Goal: Task Accomplishment & Management: Manage account settings

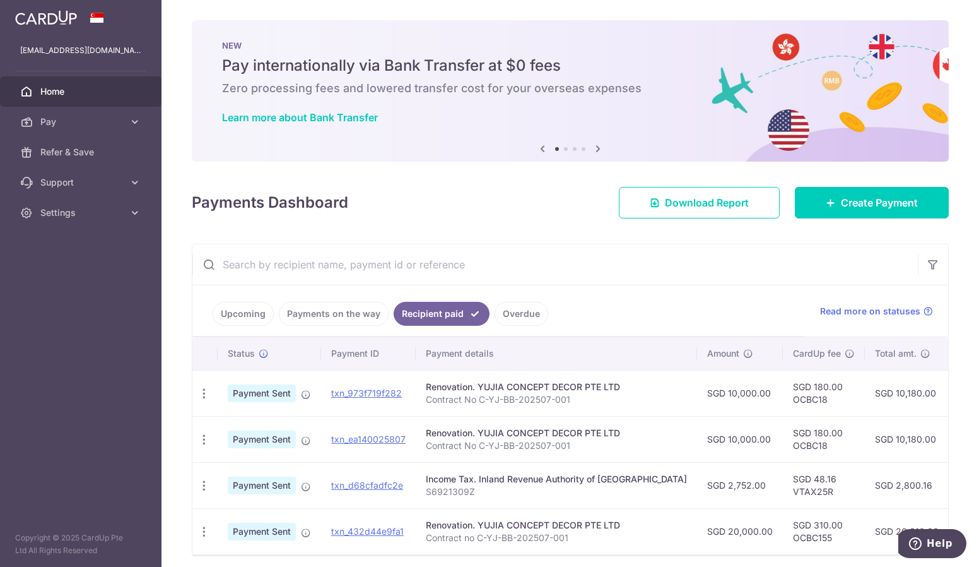
scroll to position [52, 0]
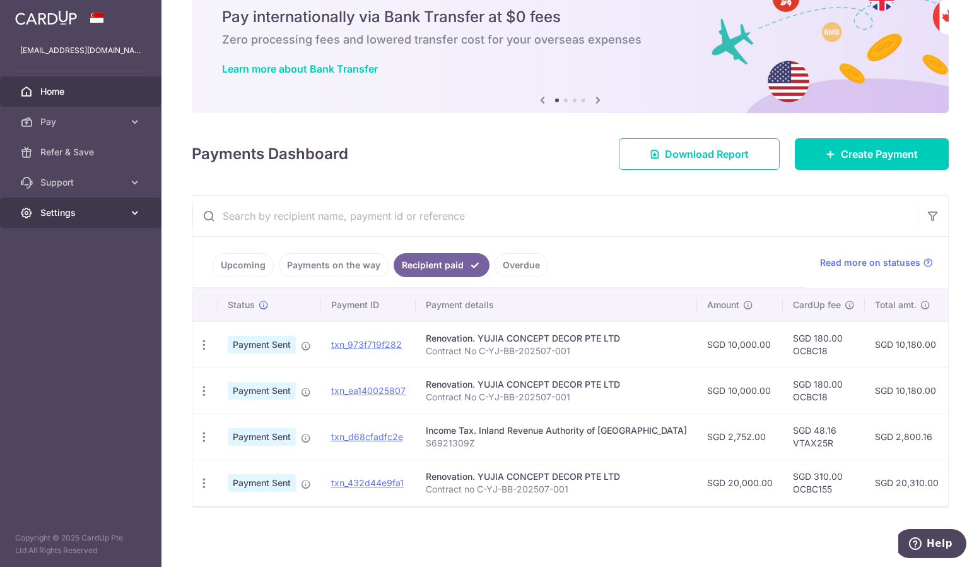
click at [97, 207] on span "Settings" at bounding box center [81, 212] width 83 height 13
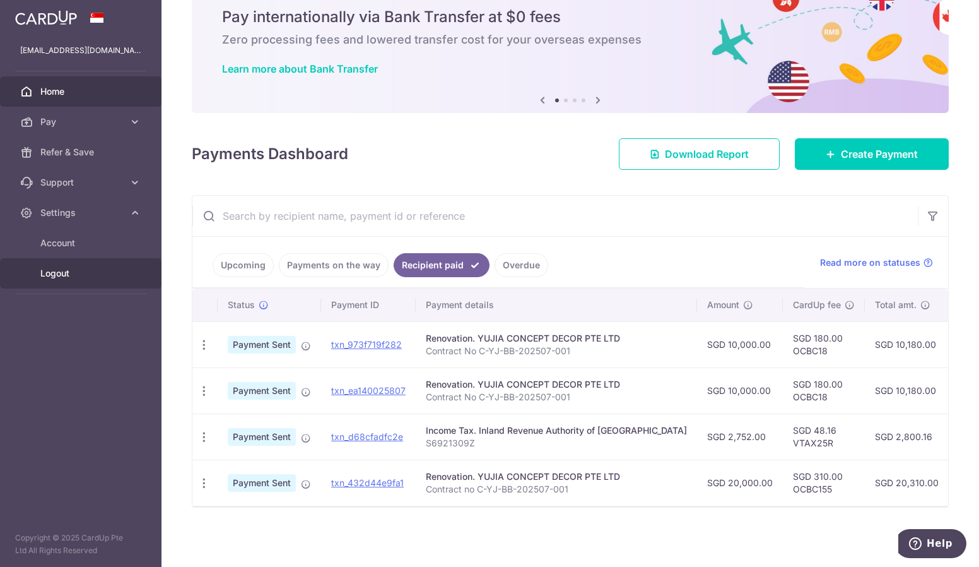
click at [72, 269] on span "Logout" at bounding box center [81, 273] width 83 height 13
